Goal: Navigation & Orientation: Find specific page/section

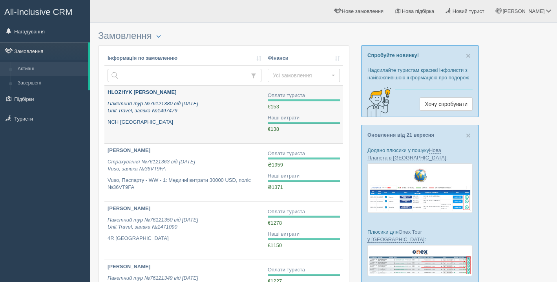
click at [223, 127] on link "HLOZHYK [PERSON_NAME] Пакетний тур №76121380 від [DATE] Unit Travel, заявка №14…" at bounding box center [184, 115] width 160 height 58
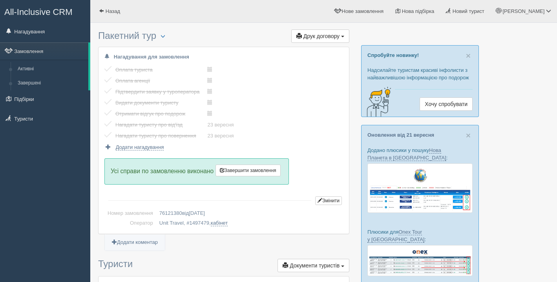
click at [56, 13] on span "All-Inclusive CRM" at bounding box center [38, 12] width 68 height 10
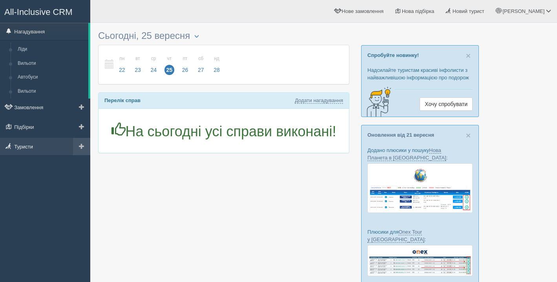
click at [50, 142] on link "Туристи" at bounding box center [45, 146] width 90 height 17
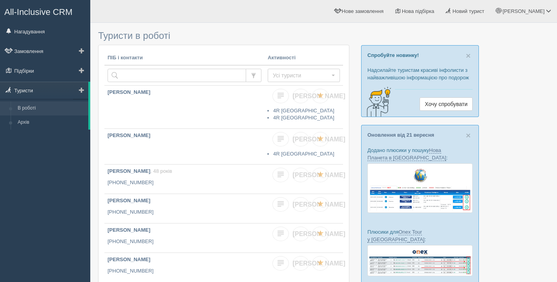
click at [42, 90] on link "Туристи" at bounding box center [44, 90] width 88 height 17
click at [42, 15] on span "All-Inclusive CRM" at bounding box center [38, 12] width 68 height 10
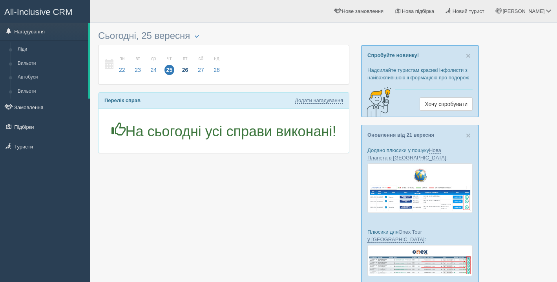
click at [188, 67] on span "26" at bounding box center [185, 70] width 10 height 10
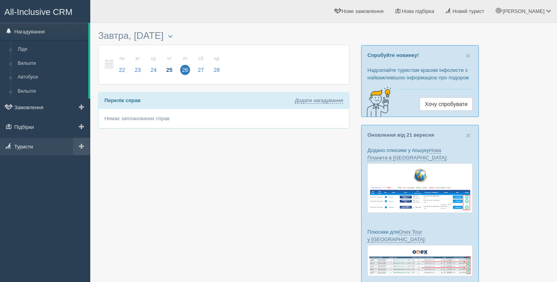
click at [41, 141] on link "Туристи" at bounding box center [45, 146] width 90 height 17
